Goal: Task Accomplishment & Management: Use online tool/utility

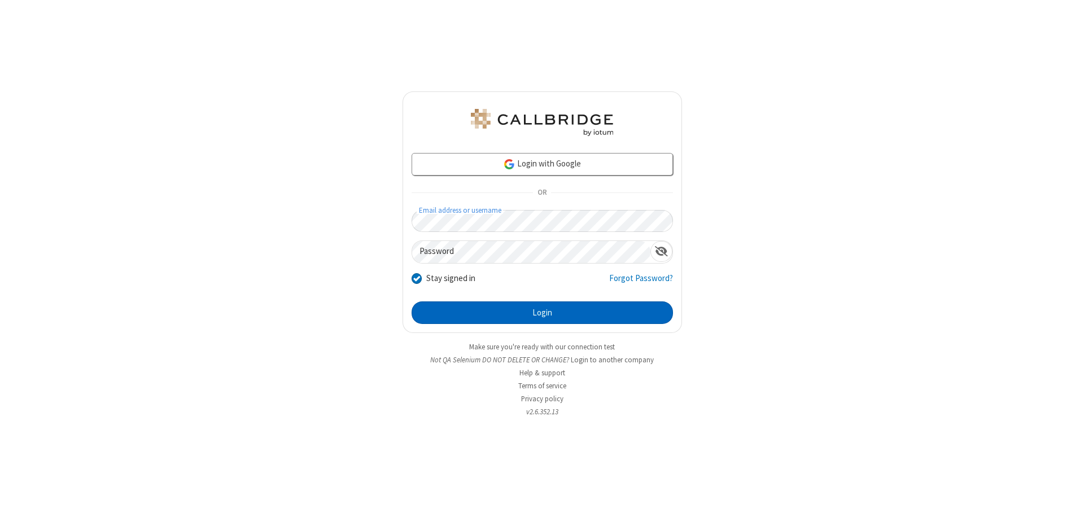
click at [542, 313] on button "Login" at bounding box center [541, 312] width 261 height 23
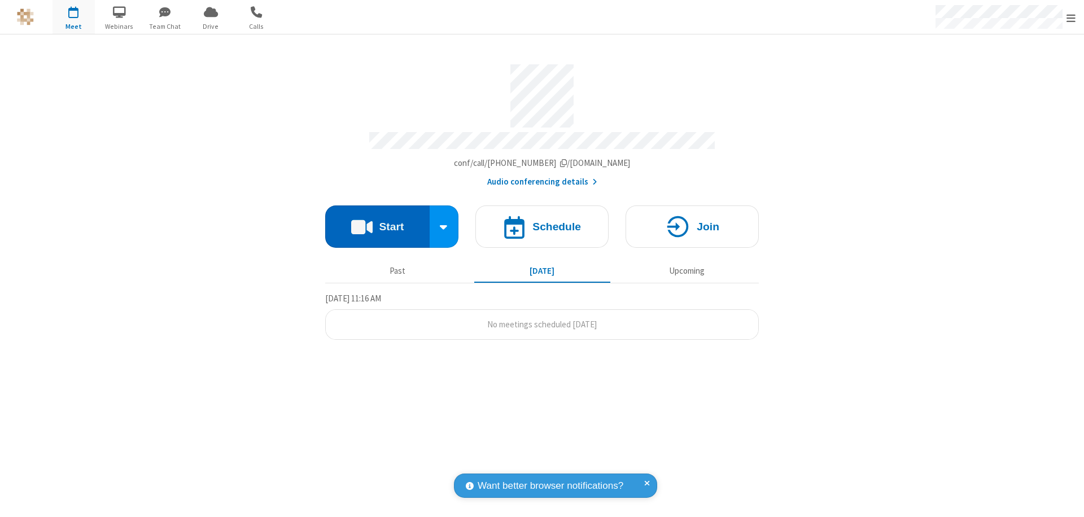
click at [377, 221] on button "Start" at bounding box center [377, 226] width 104 height 42
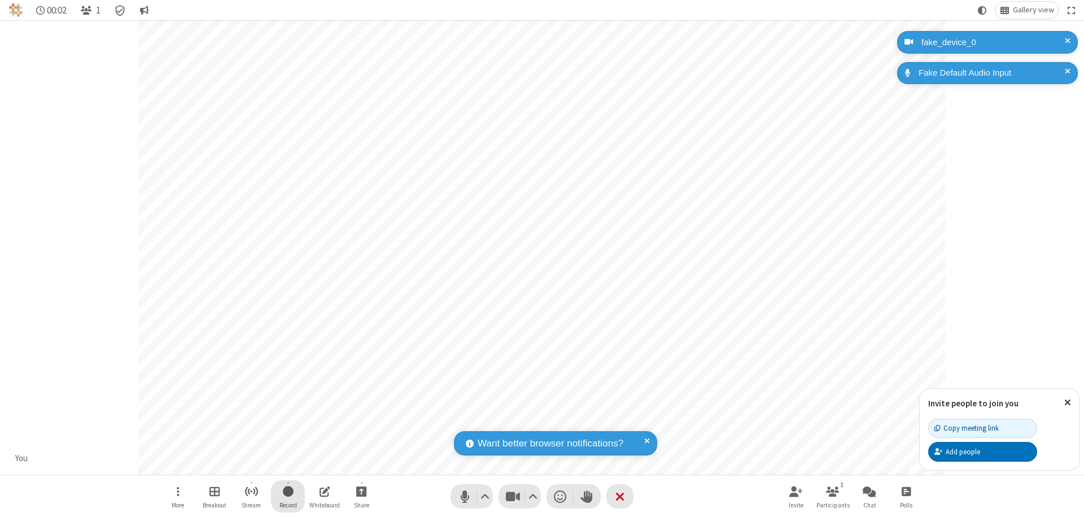
click at [288, 496] on span "Start recording" at bounding box center [288, 491] width 11 height 14
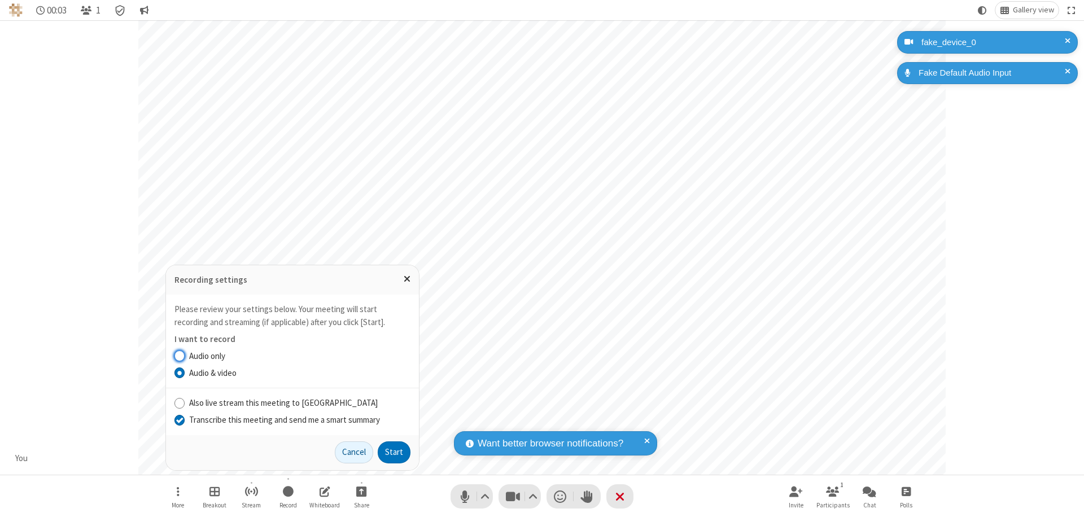
click at [179, 419] on input "Transcribe this meeting and send me a smart summary" at bounding box center [179, 420] width 11 height 12
click at [394, 452] on button "Start" at bounding box center [394, 452] width 33 height 23
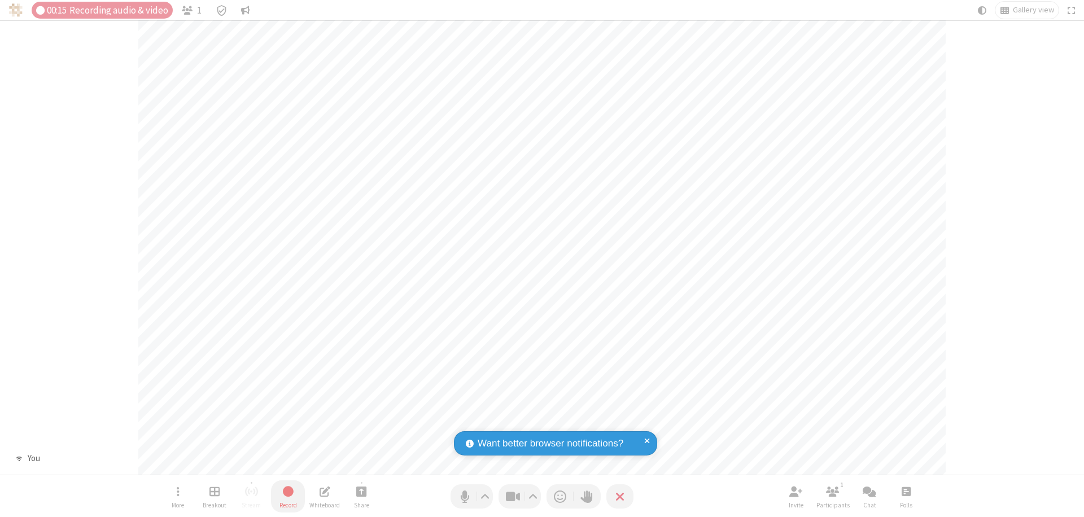
click at [288, 496] on span "Stop recording" at bounding box center [288, 491] width 13 height 14
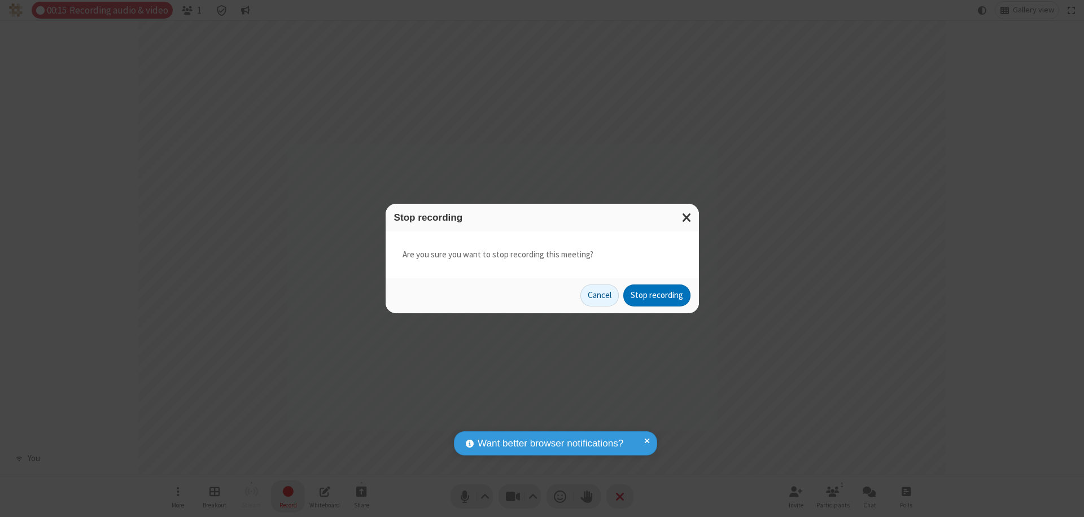
click at [656, 295] on button "Stop recording" at bounding box center [656, 295] width 67 height 23
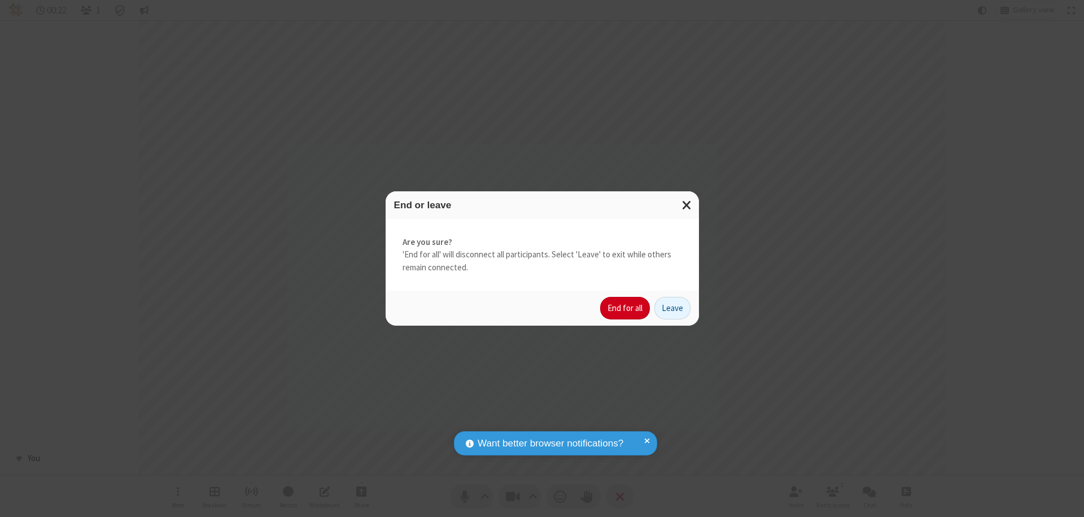
click at [625, 308] on button "End for all" at bounding box center [625, 308] width 50 height 23
